Goal: Task Accomplishment & Management: Manage account settings

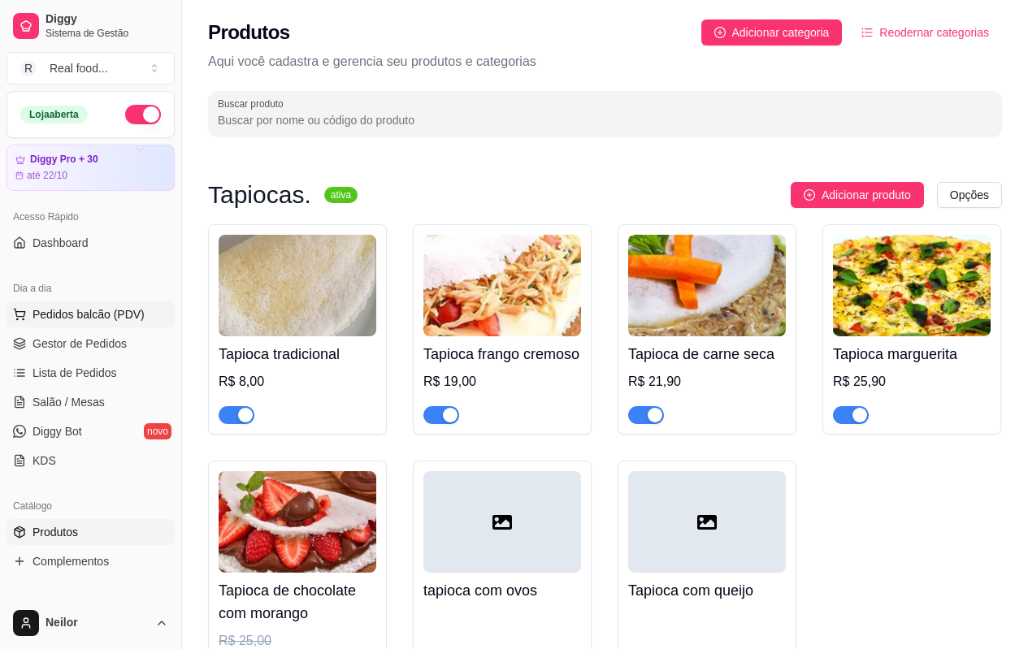
click at [86, 306] on span "Pedidos balcão (PDV)" at bounding box center [88, 314] width 112 height 16
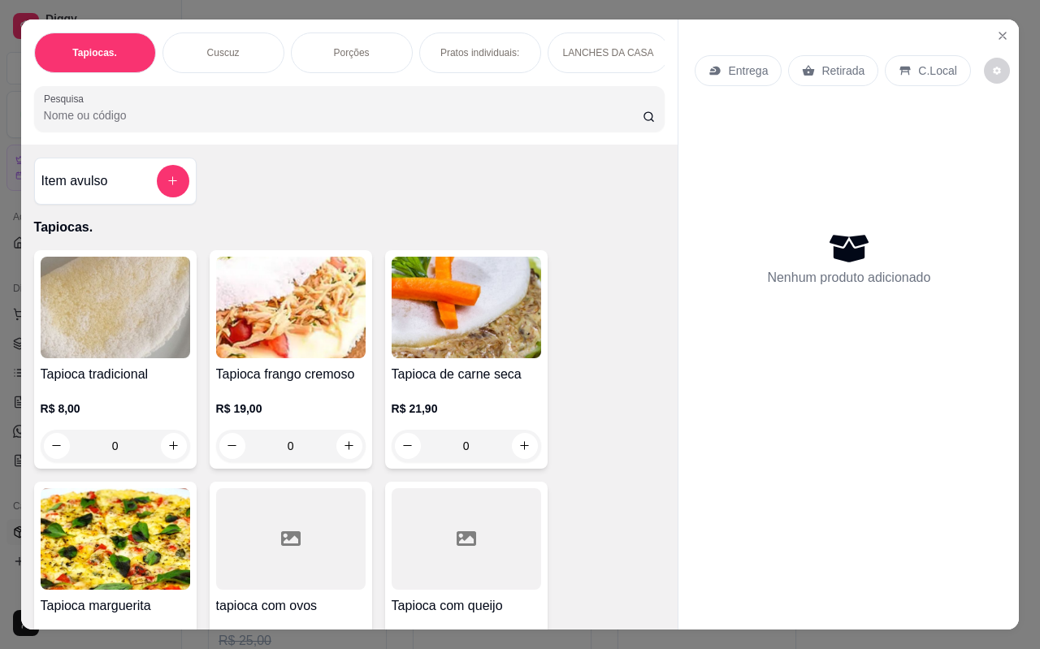
click at [6, 301] on div "Tapiocas. Cuscuz Porções Pratos individuais: LANCHES DA CASA Pizza's Individuai…" at bounding box center [520, 324] width 1040 height 649
click at [996, 29] on icon "Close" at bounding box center [1002, 35] width 13 height 13
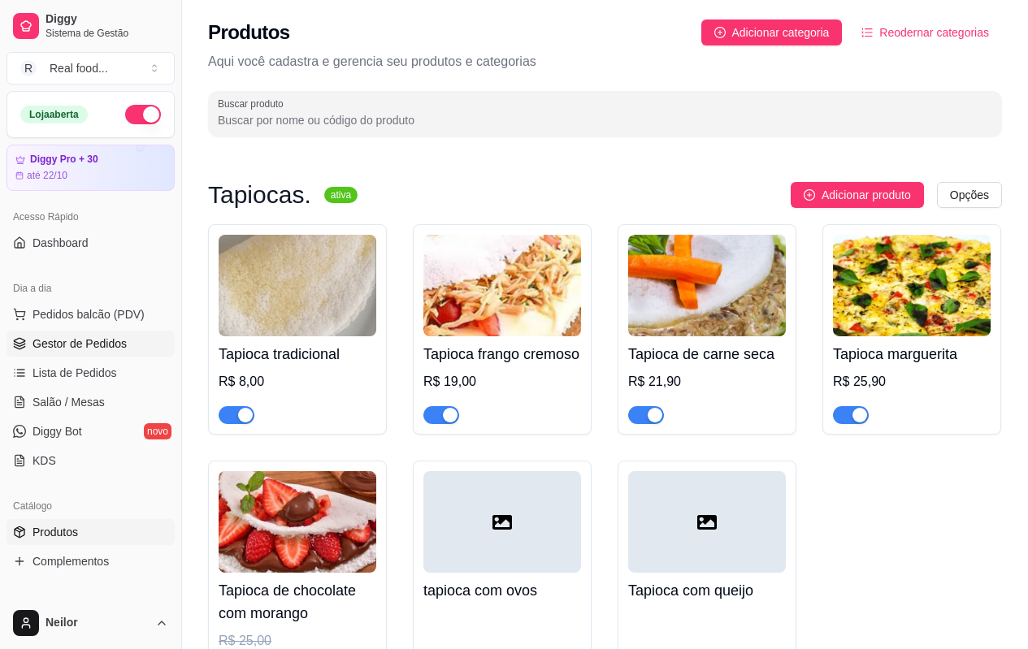
click at [125, 340] on link "Gestor de Pedidos" at bounding box center [90, 344] width 168 height 26
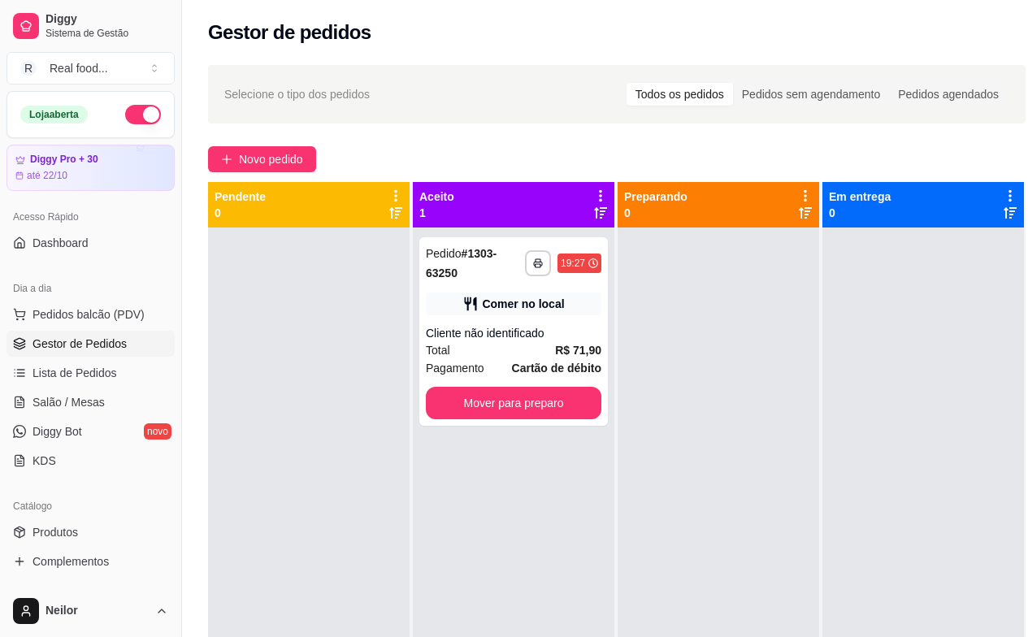
click at [519, 145] on div "**********" at bounding box center [616, 446] width 869 height 783
click at [535, 136] on div "**********" at bounding box center [616, 446] width 869 height 783
click at [615, 191] on div "**********" at bounding box center [514, 523] width 203 height 682
click at [615, 197] on div "**********" at bounding box center [514, 523] width 203 height 682
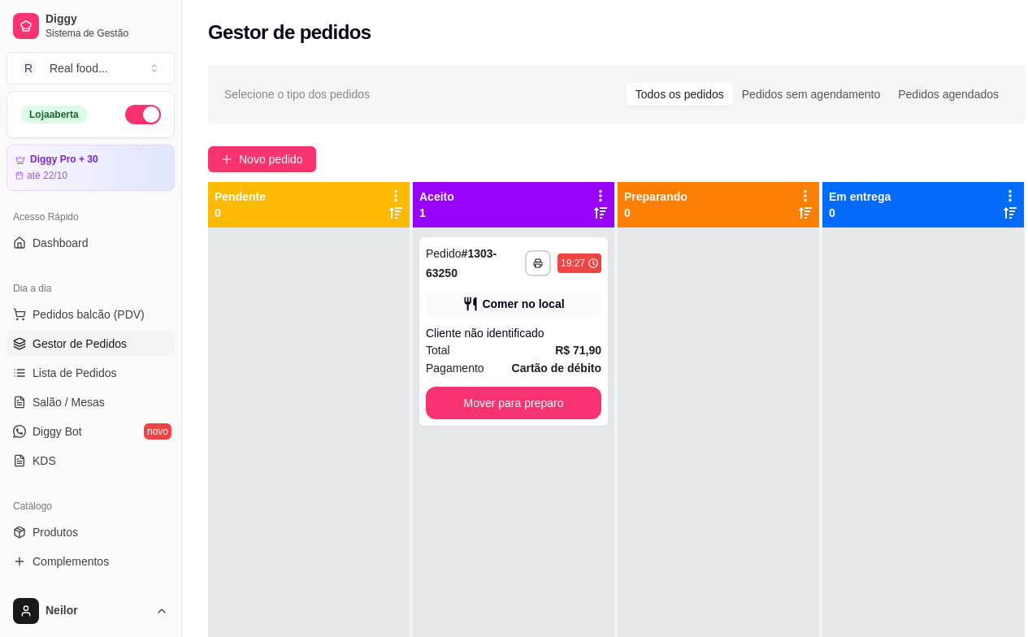
click at [615, 197] on div "**********" at bounding box center [514, 523] width 203 height 682
click at [621, 138] on div "**********" at bounding box center [616, 446] width 869 height 783
click at [500, 340] on div "Cliente não identificado" at bounding box center [513, 333] width 175 height 16
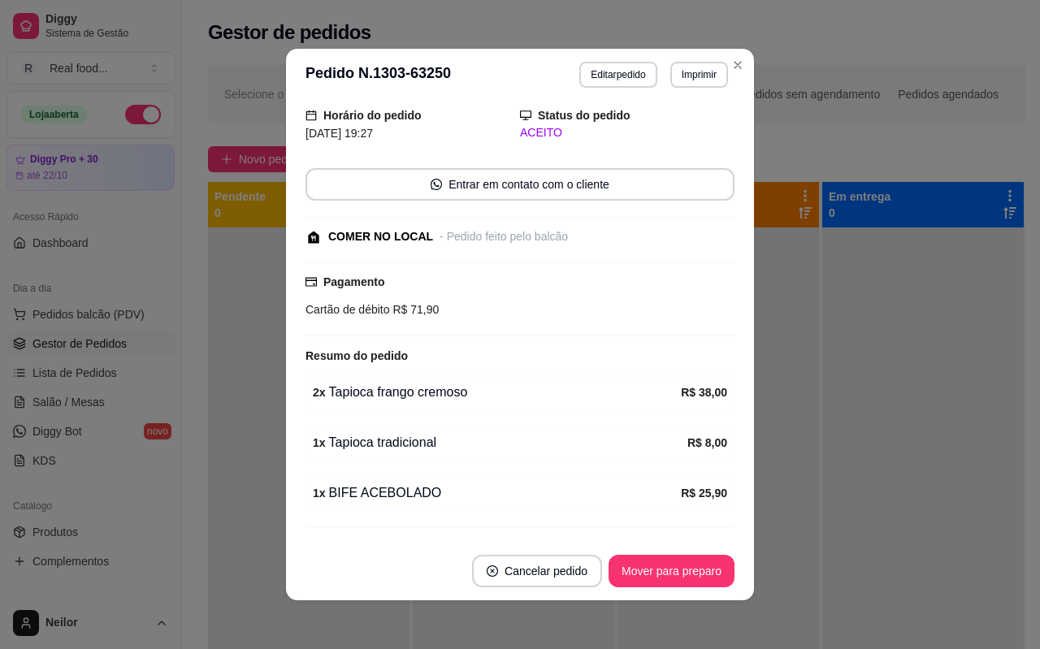
scroll to position [81, 0]
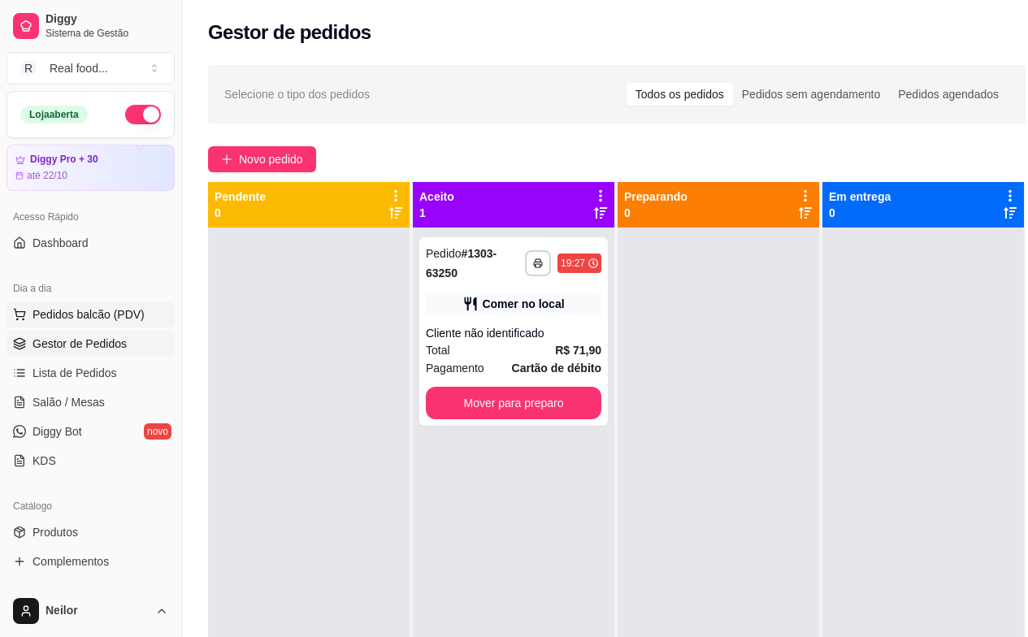
click at [92, 312] on span "Pedidos balcão (PDV)" at bounding box center [88, 314] width 112 height 16
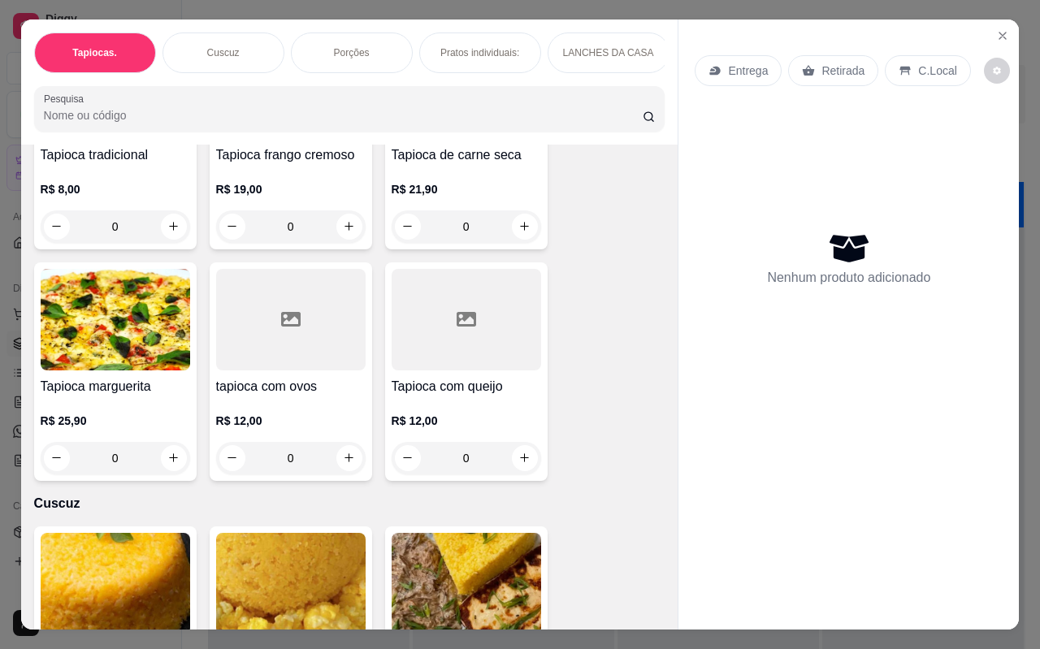
scroll to position [81, 0]
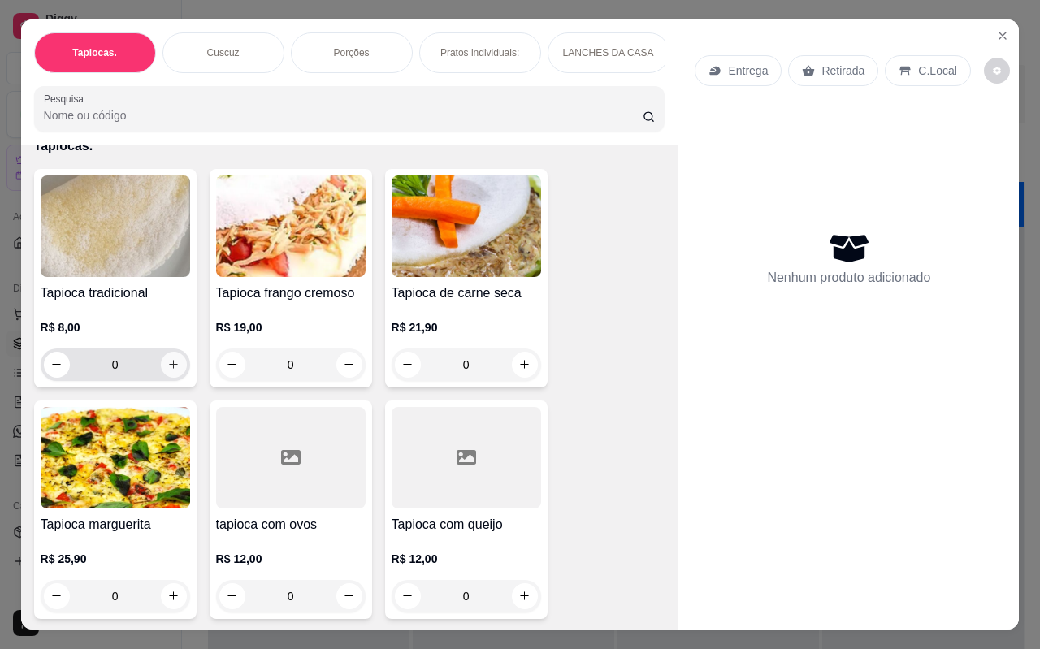
click at [161, 376] on button "increase-product-quantity" at bounding box center [174, 365] width 26 height 26
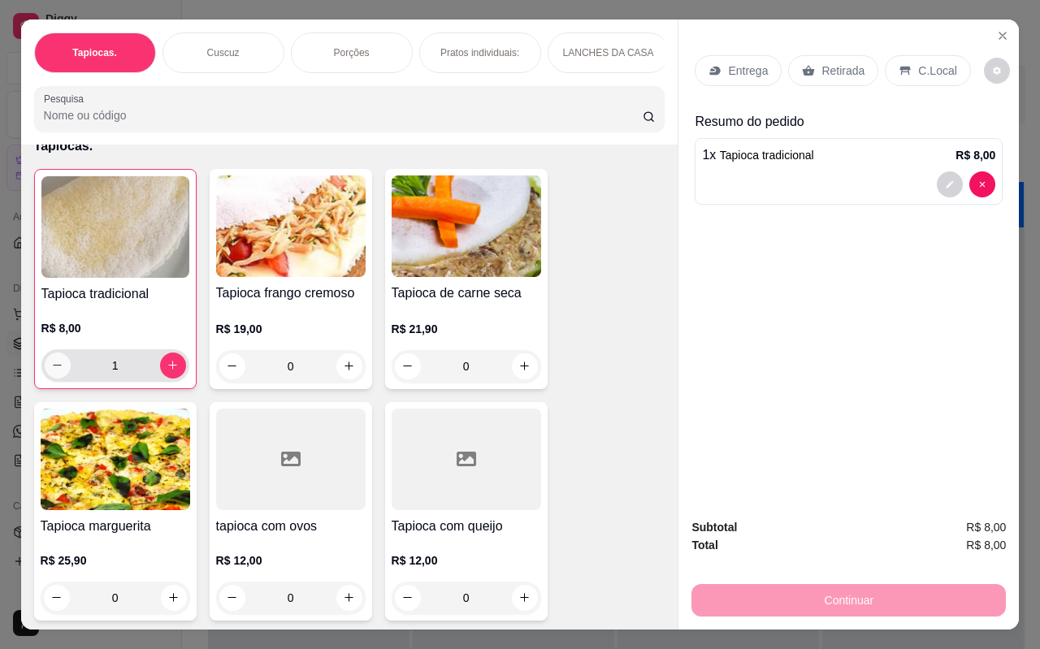
click at [53, 379] on button "decrease-product-quantity" at bounding box center [58, 366] width 26 height 26
type input "0"
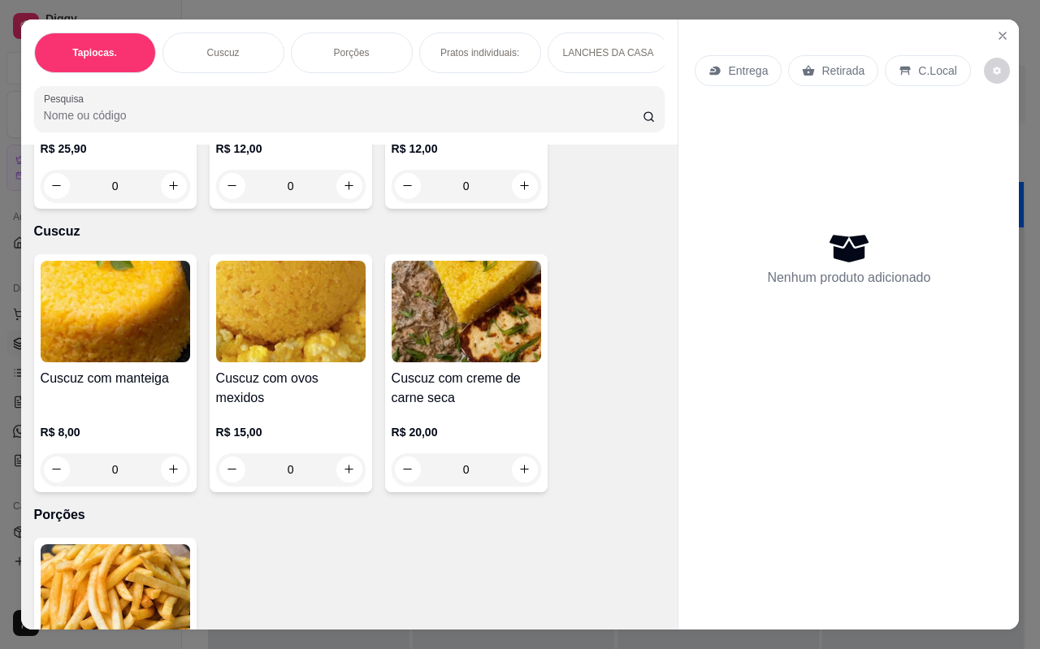
scroll to position [487, 0]
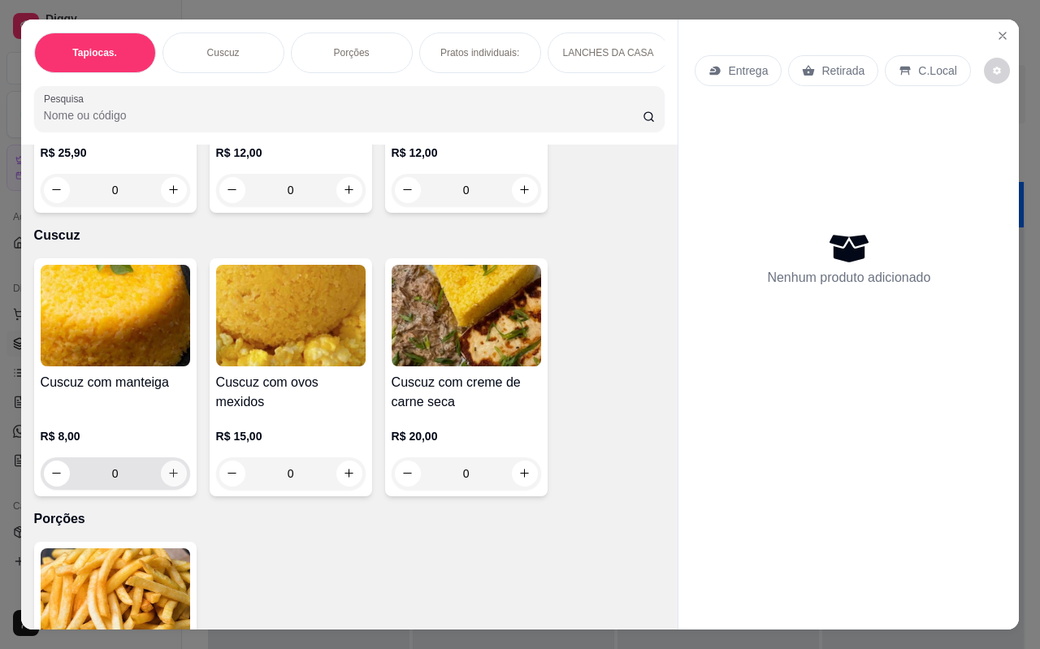
click at [171, 479] on icon "increase-product-quantity" at bounding box center [173, 473] width 12 height 12
type input "1"
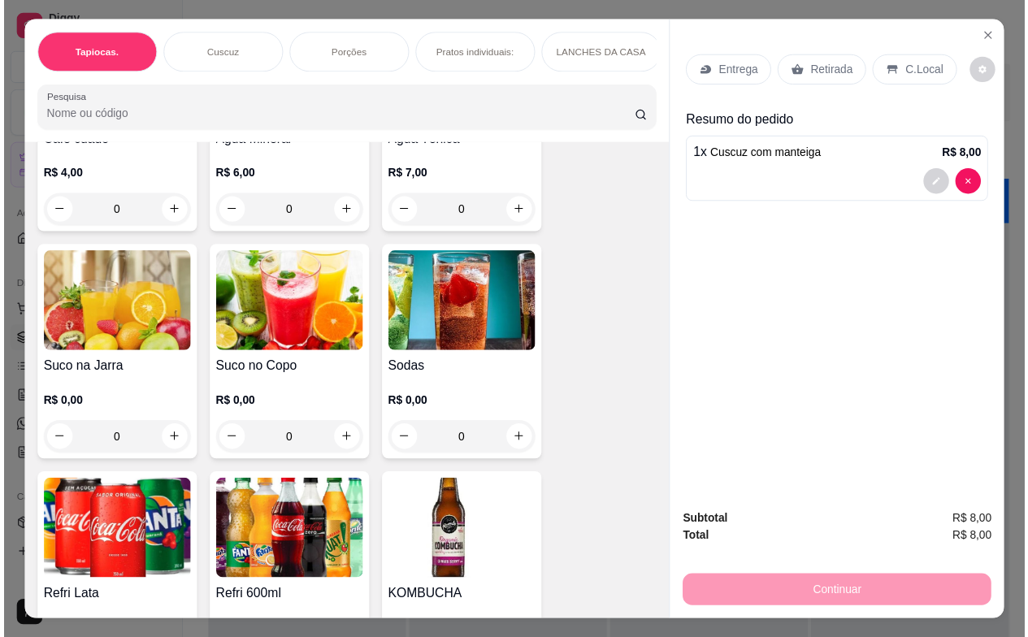
scroll to position [3737, 0]
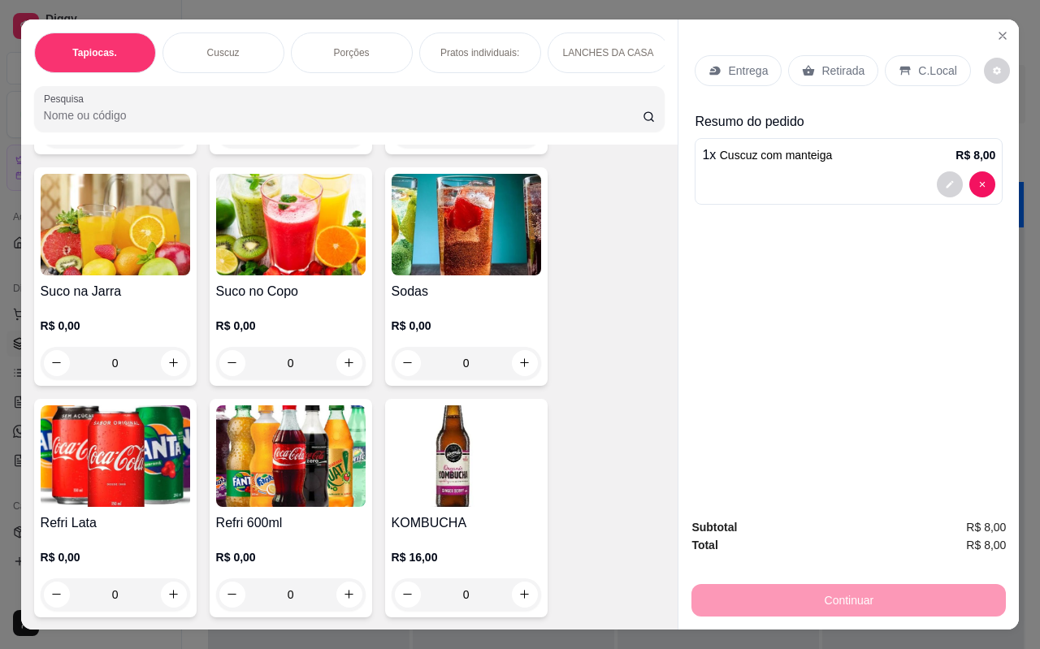
click at [340, 356] on div "0" at bounding box center [290, 363] width 149 height 32
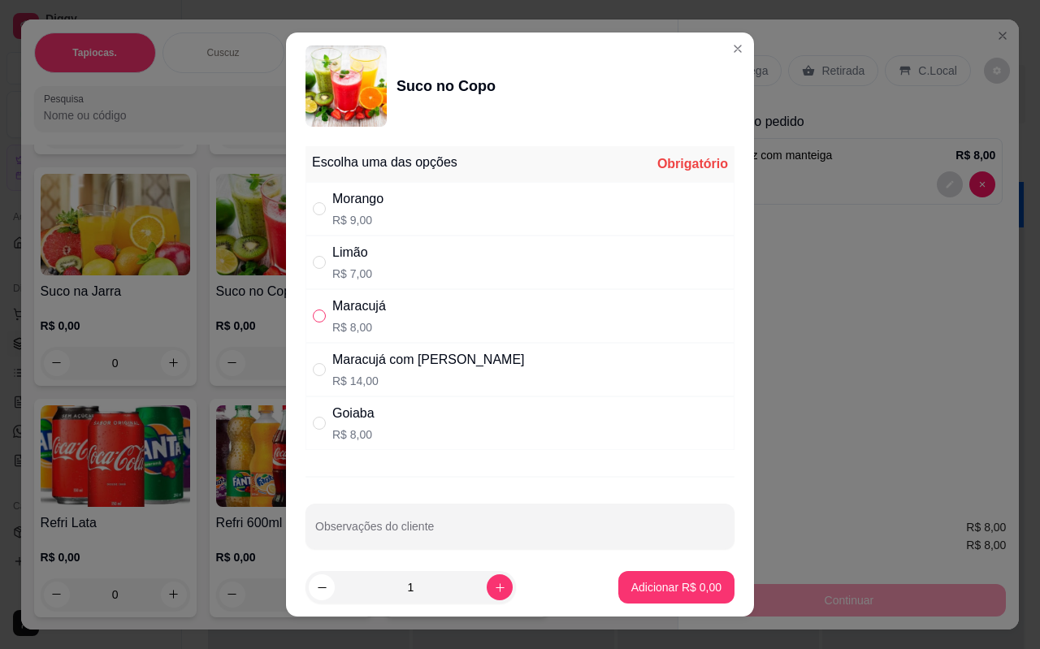
click at [314, 315] on input "" at bounding box center [319, 315] width 13 height 13
radio input "true"
click at [677, 595] on button "Adicionar R$ 8,00" at bounding box center [676, 588] width 113 height 32
type input "1"
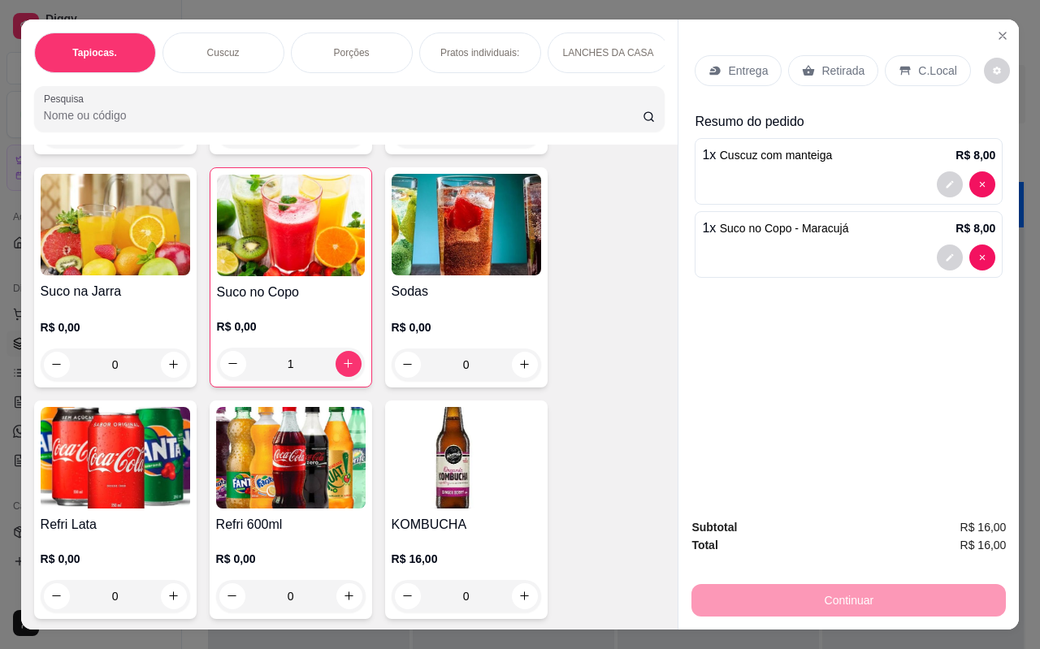
click at [927, 63] on p "C.Local" at bounding box center [937, 71] width 38 height 16
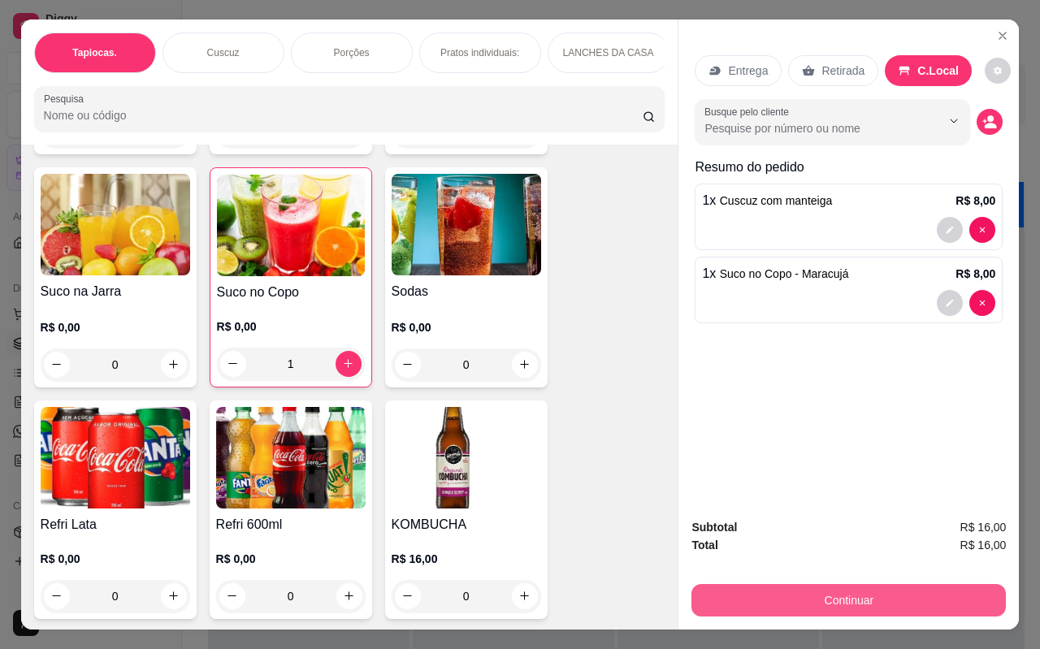
click at [822, 608] on button "Continuar" at bounding box center [848, 600] width 314 height 32
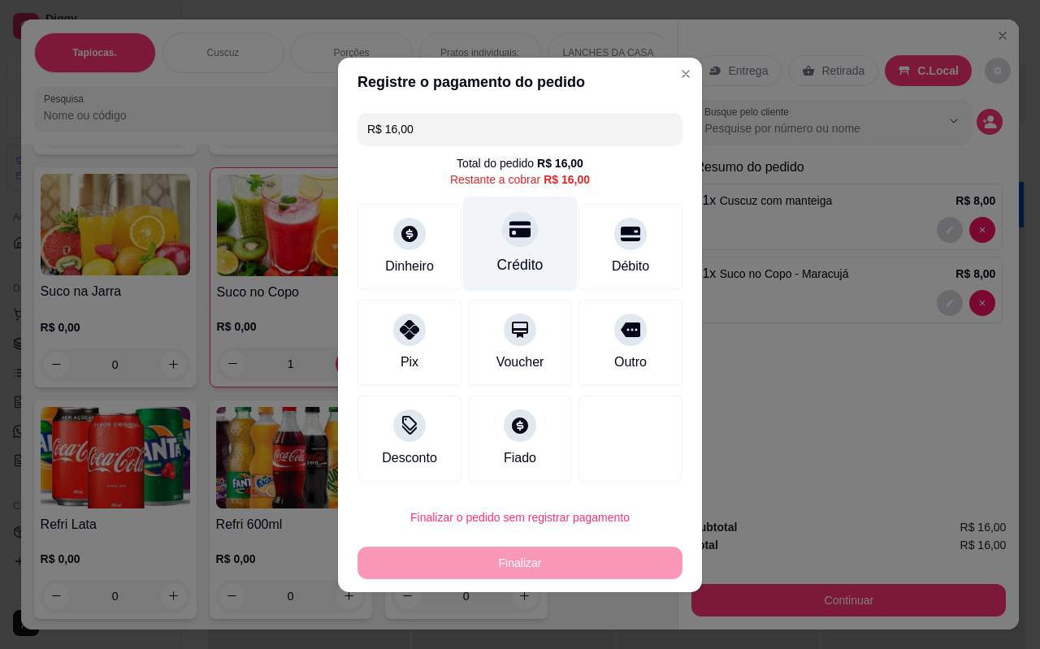
click at [514, 251] on div "Crédito" at bounding box center [520, 243] width 115 height 95
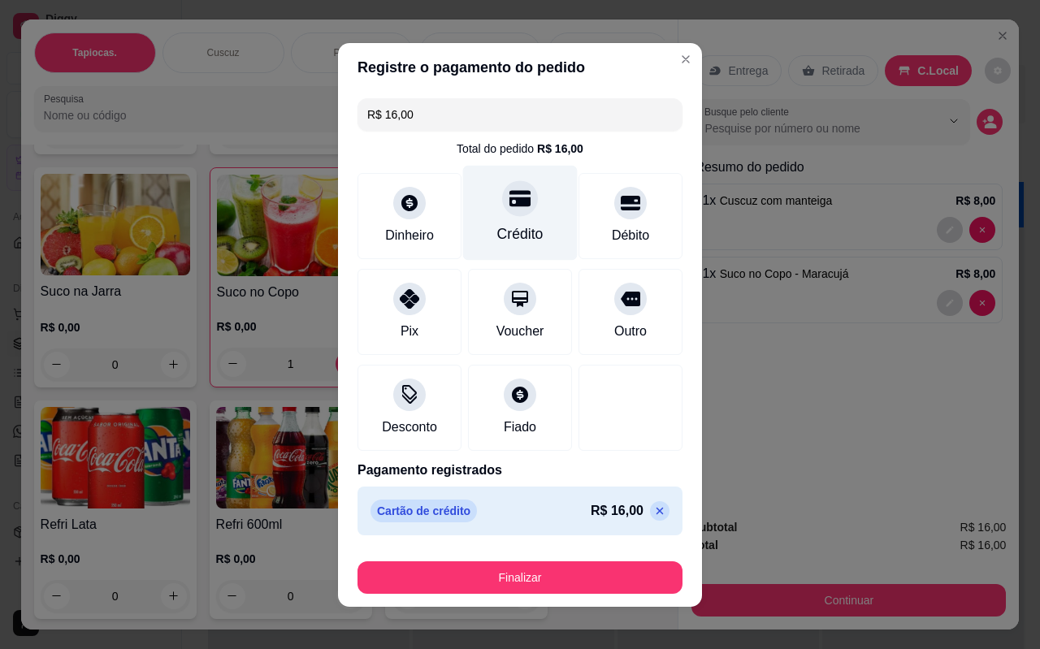
type input "R$ 0,00"
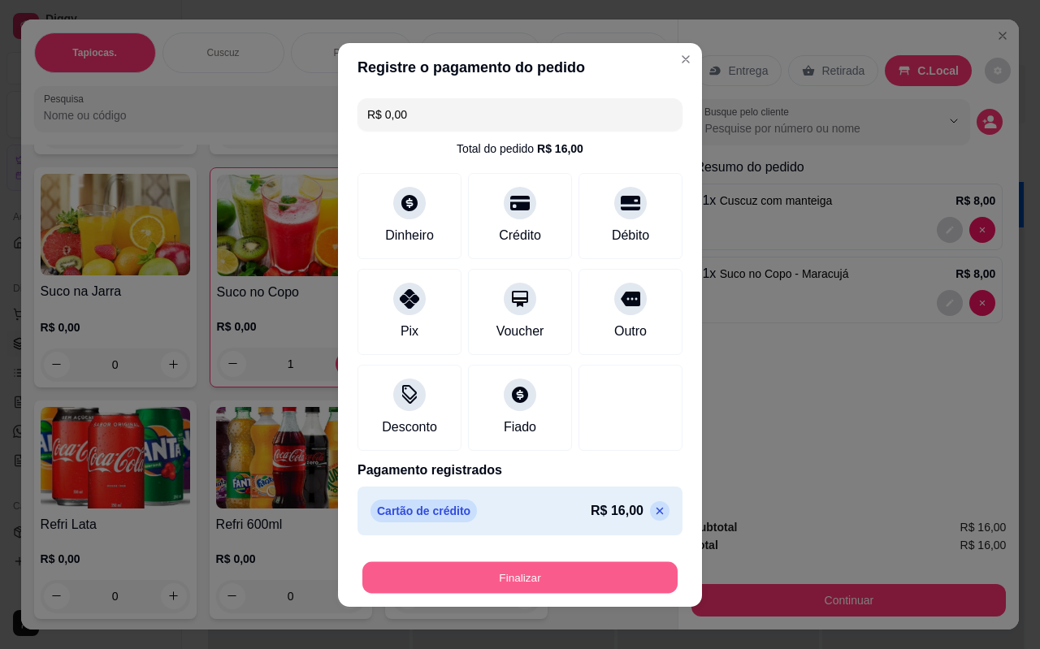
click at [495, 576] on button "Finalizar" at bounding box center [519, 577] width 315 height 32
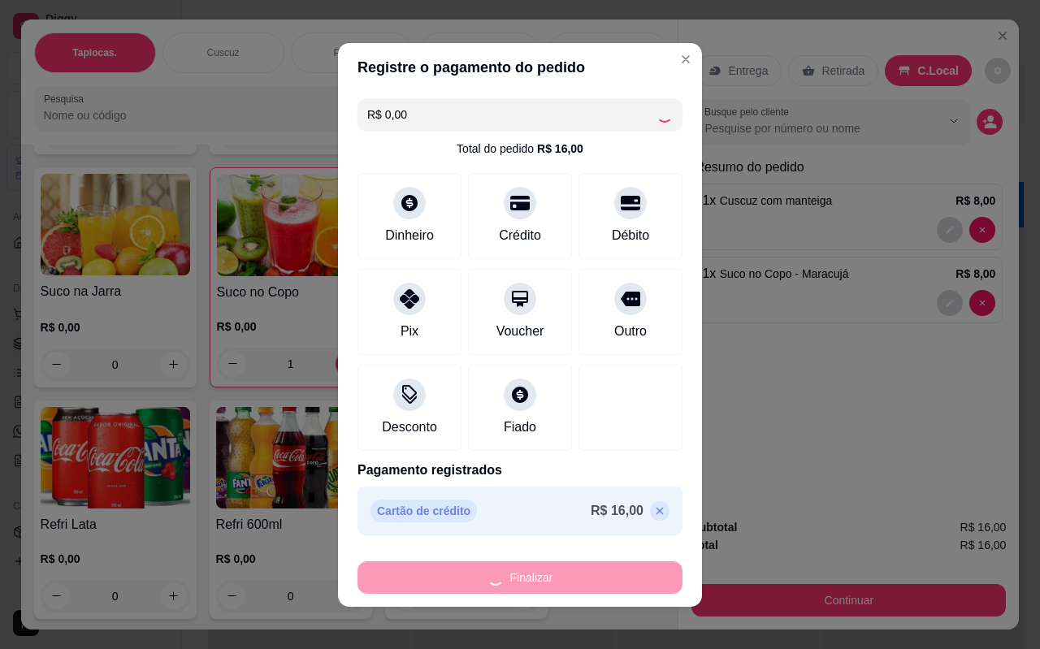
type input "0"
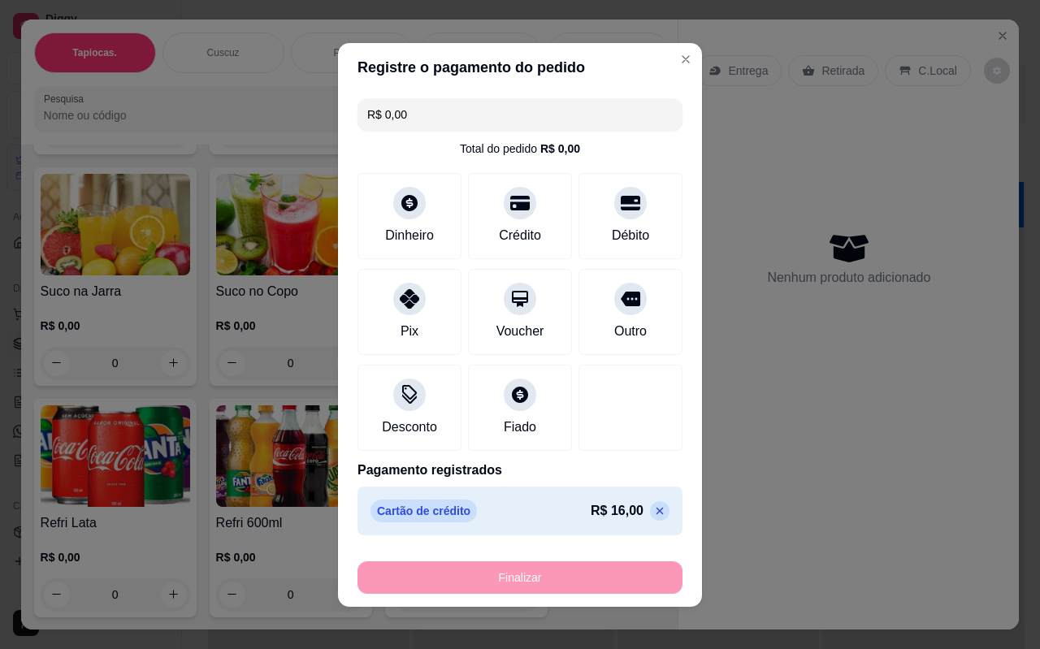
type input "-R$ 16,00"
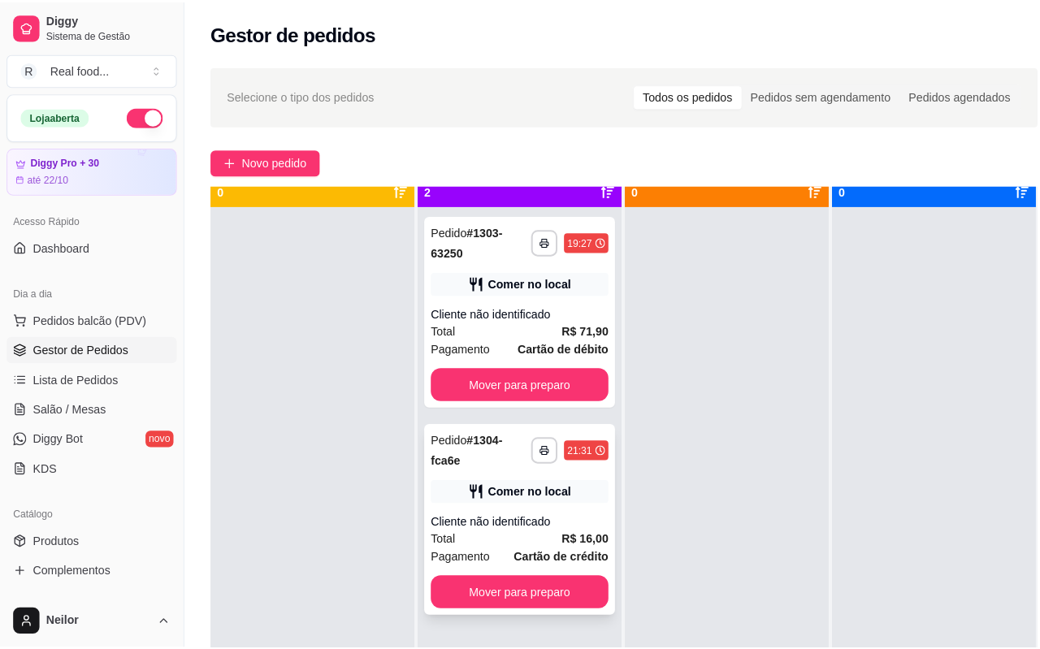
scroll to position [45, 0]
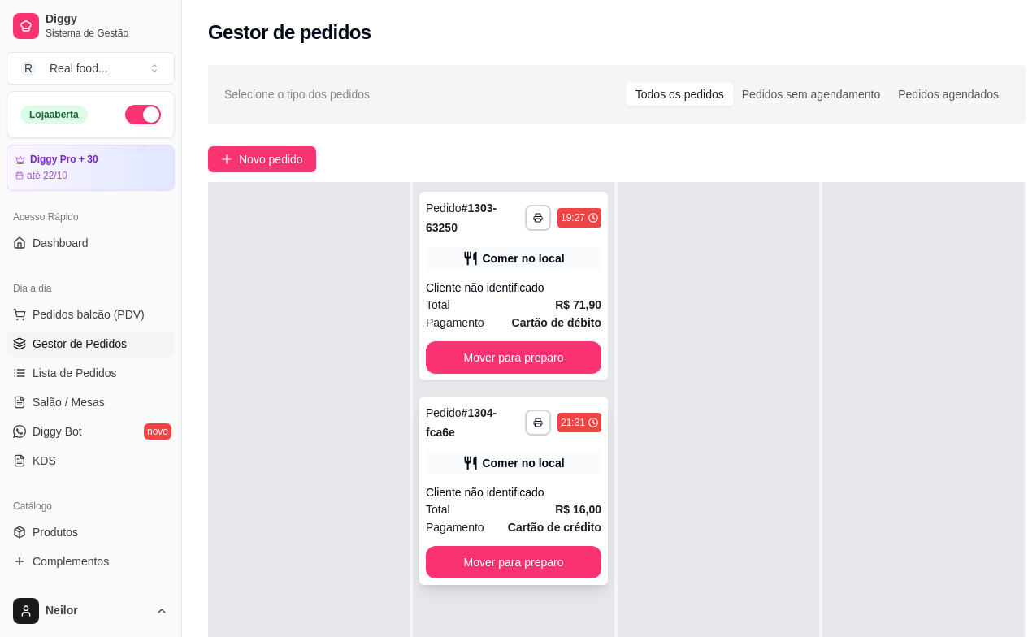
click at [508, 545] on div "**********" at bounding box center [513, 490] width 188 height 188
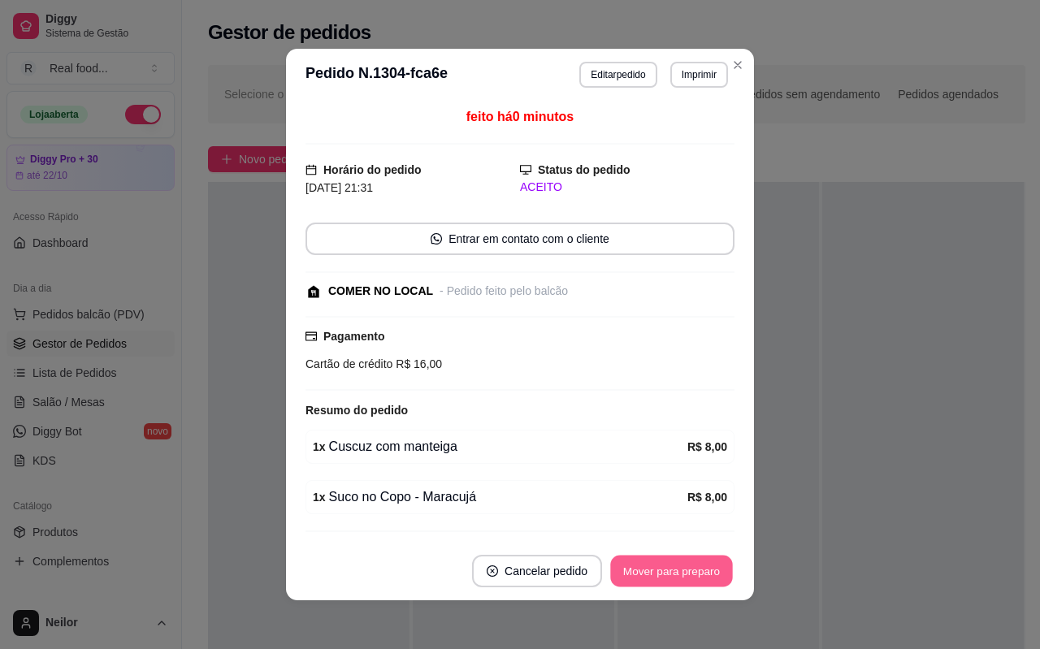
click at [699, 571] on button "Mover para preparo" at bounding box center [671, 572] width 122 height 32
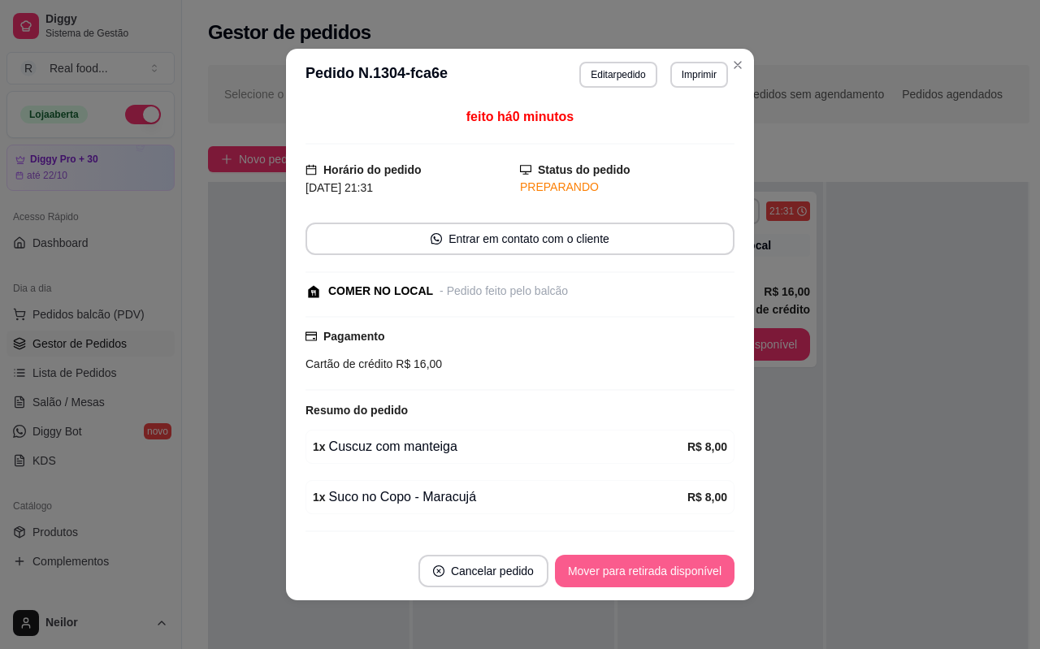
click at [676, 566] on button "Mover para retirada disponível" at bounding box center [645, 571] width 180 height 32
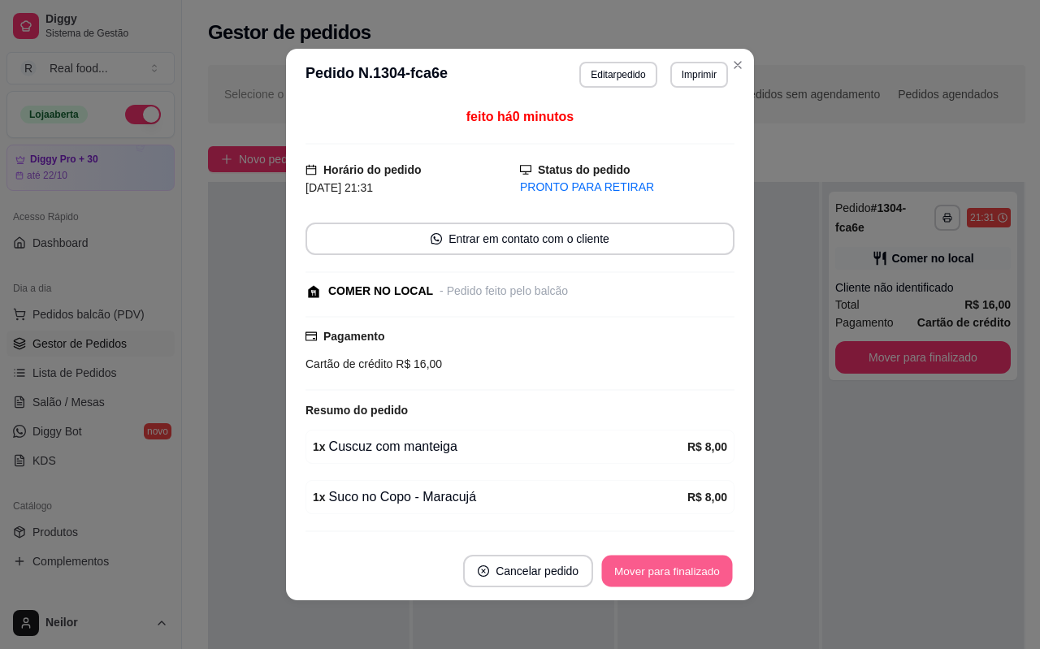
click at [676, 575] on button "Mover para finalizado" at bounding box center [667, 572] width 131 height 32
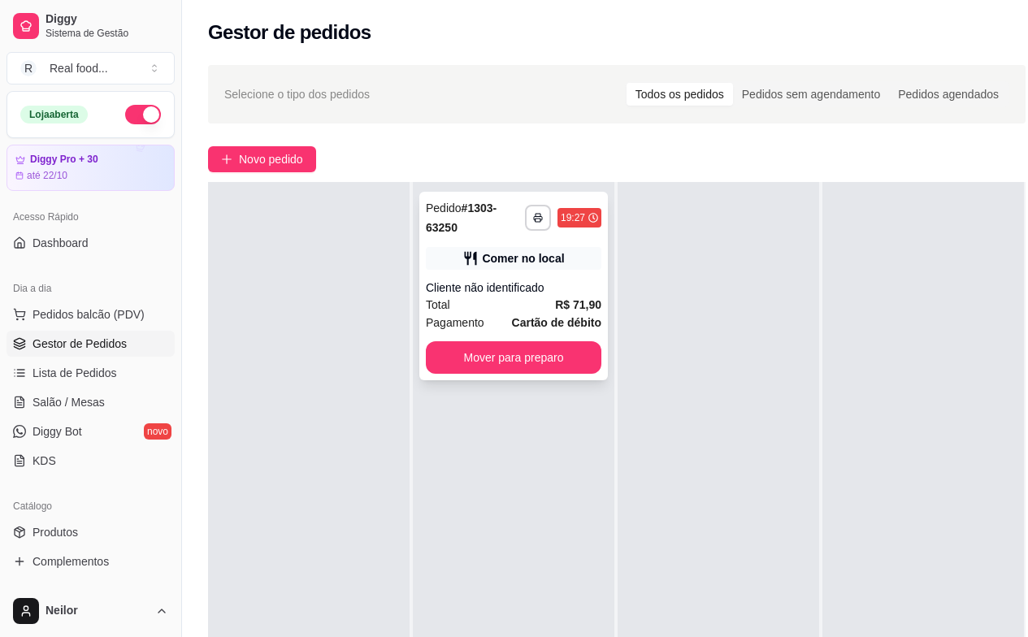
click at [522, 323] on strong "Cartão de débito" at bounding box center [556, 322] width 89 height 13
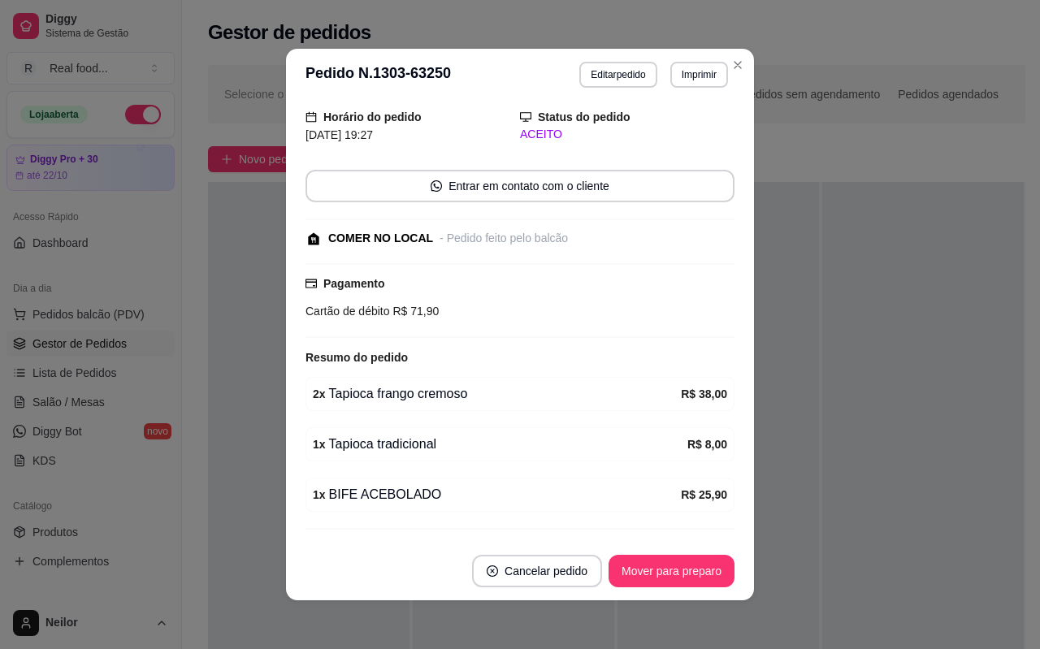
scroll to position [81, 0]
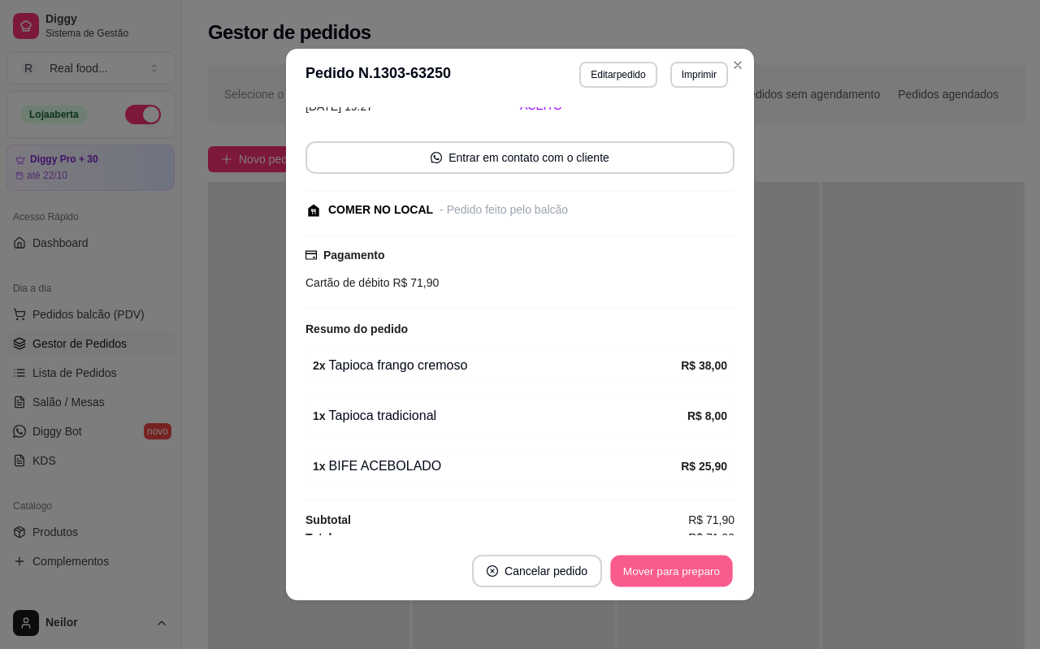
click at [717, 565] on button "Mover para preparo" at bounding box center [671, 572] width 122 height 32
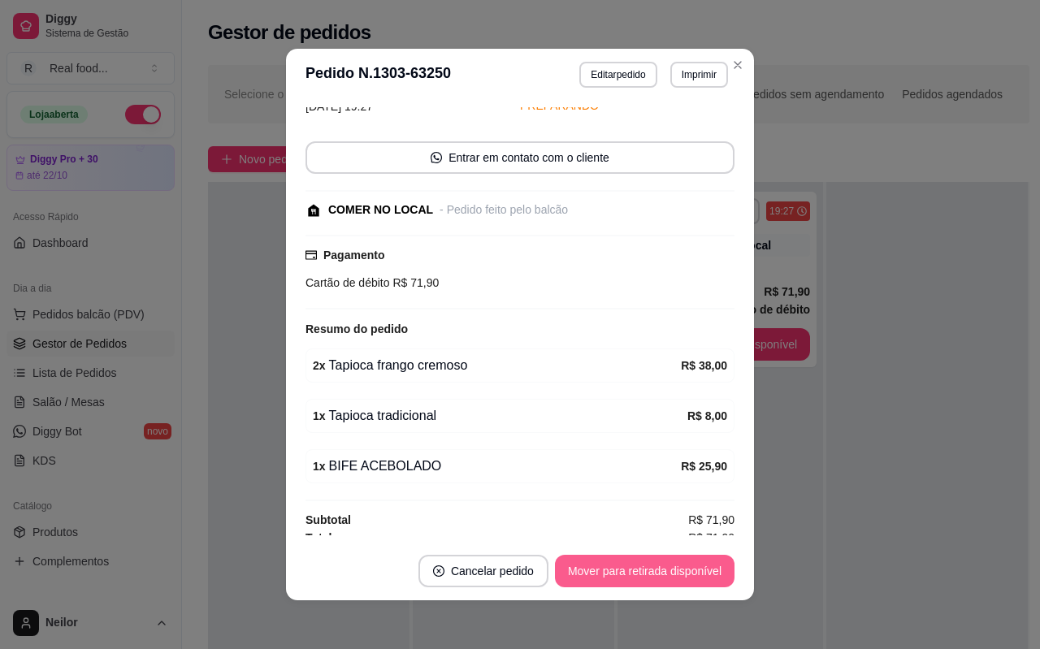
click at [693, 573] on button "Mover para retirada disponível" at bounding box center [645, 571] width 180 height 32
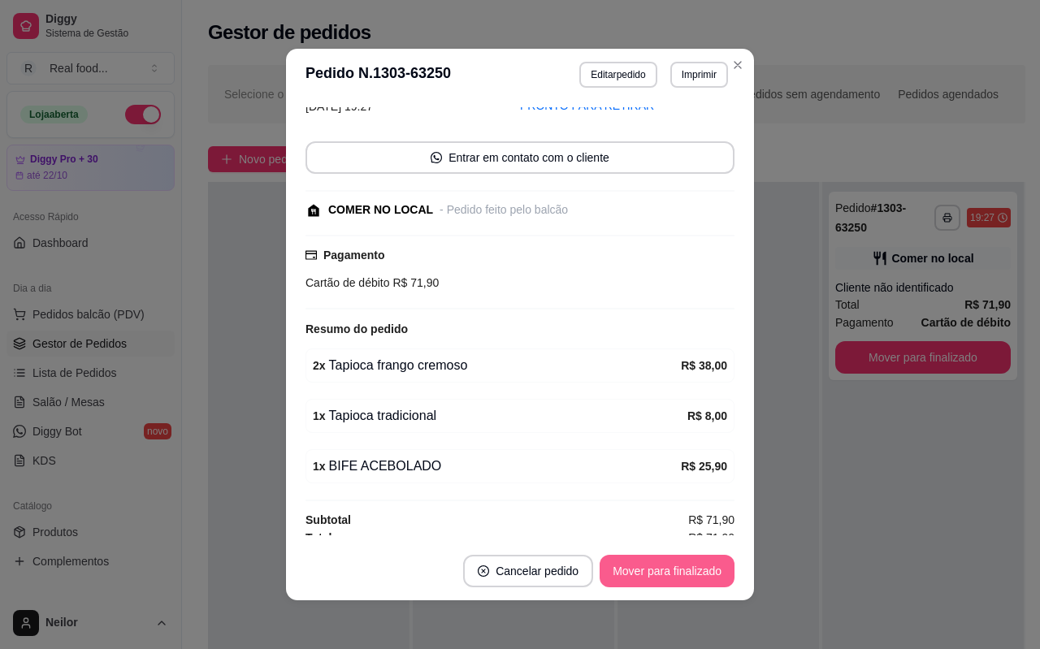
click at [689, 571] on button "Mover para finalizado" at bounding box center [666, 571] width 135 height 32
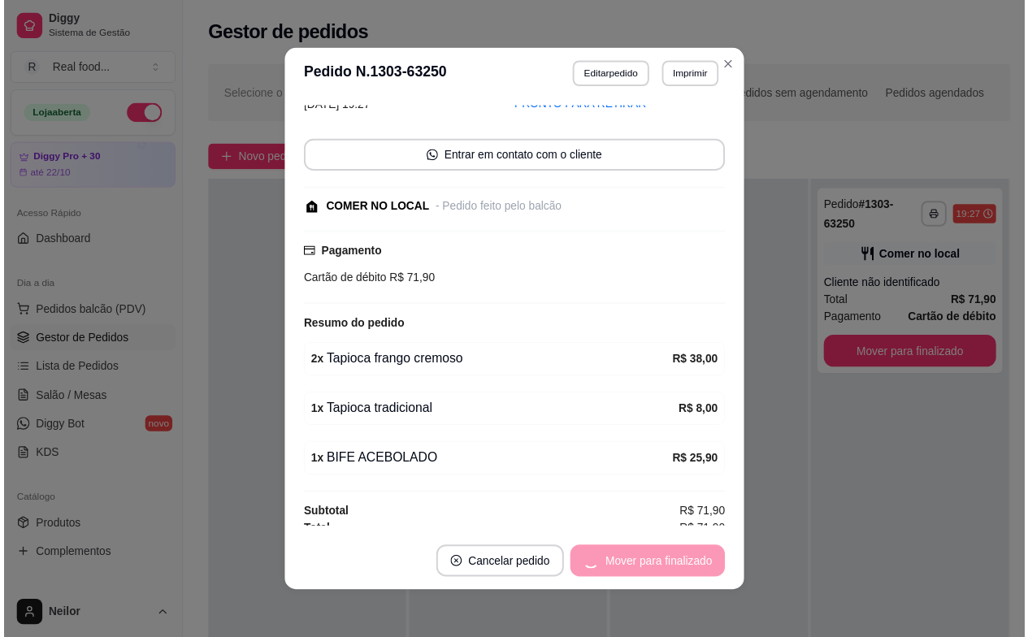
scroll to position [23, 0]
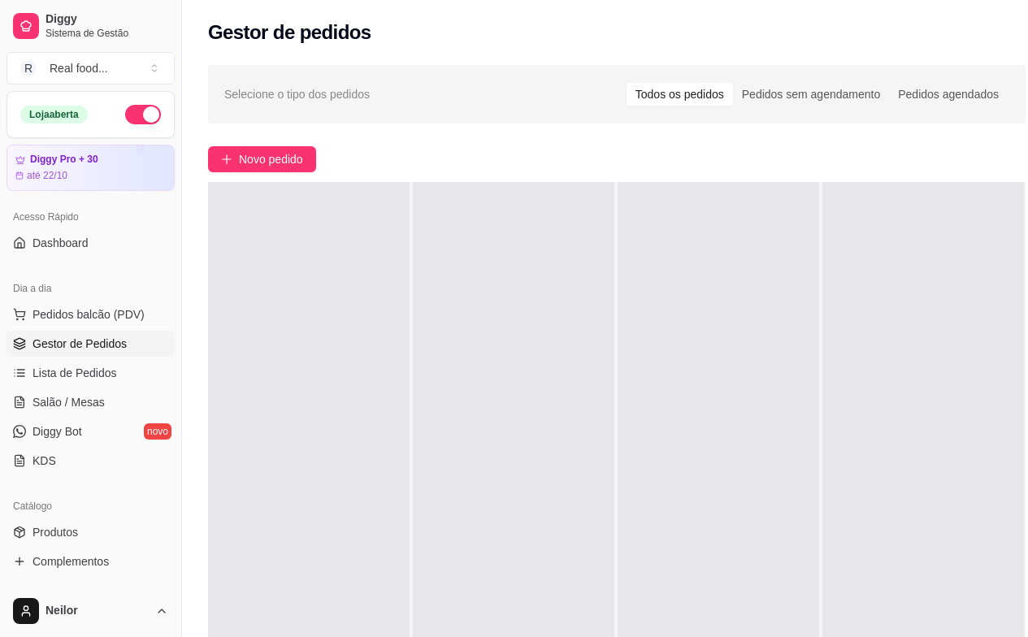
click at [632, 120] on div "Selecione o tipo dos pedidos Todos os pedidos Pedidos sem agendamento Pedidos a…" at bounding box center [616, 94] width 817 height 58
